Goal: Information Seeking & Learning: Learn about a topic

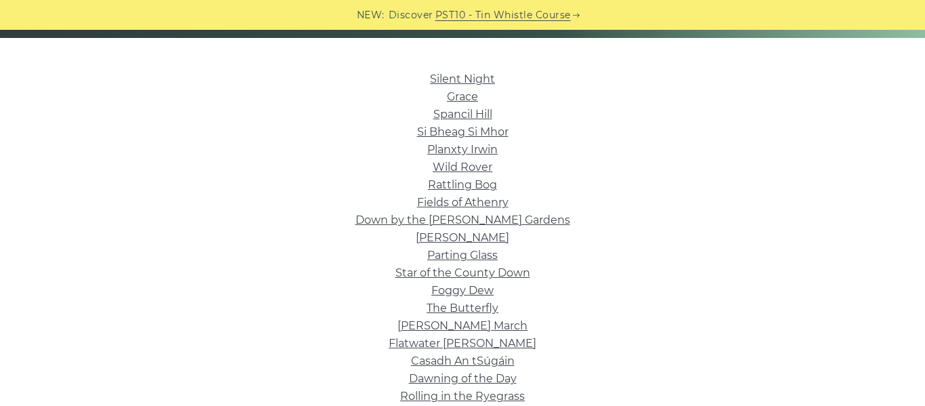
scroll to position [319, 0]
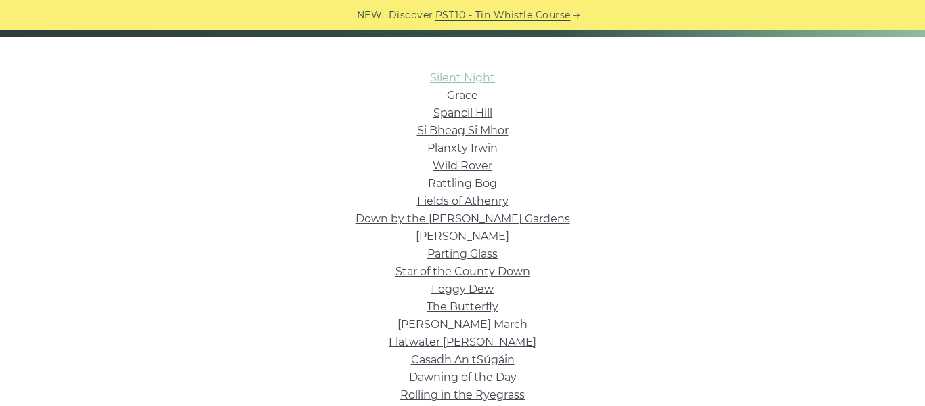
click at [444, 77] on link "Silent Night" at bounding box center [462, 77] width 65 height 13
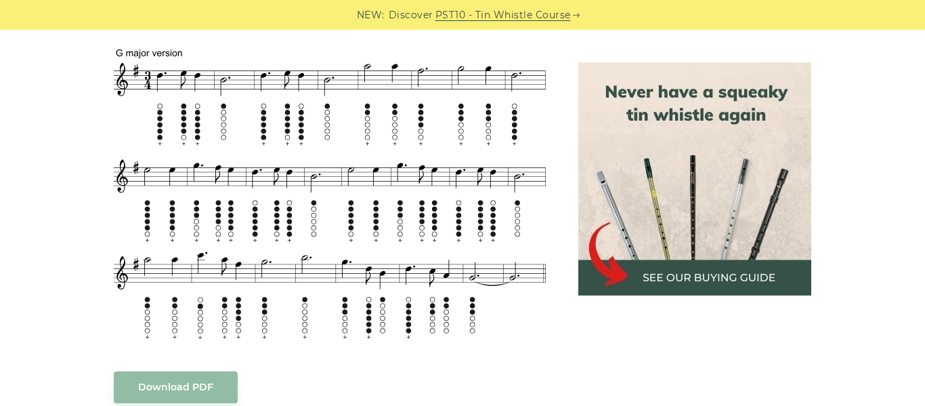
scroll to position [833, 0]
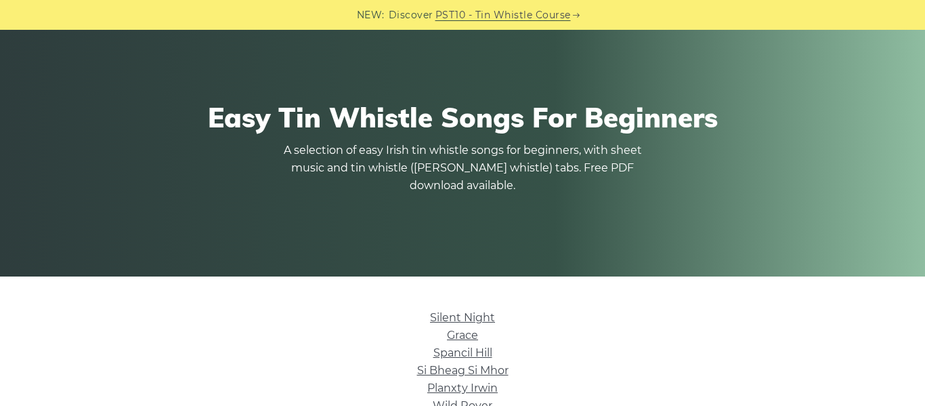
scroll to position [79, 0]
